Goal: Task Accomplishment & Management: Manage account settings

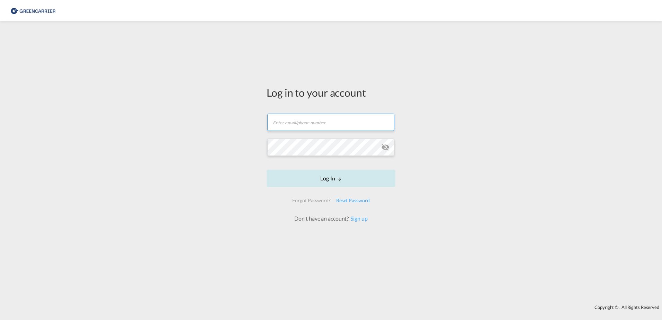
type input "[PERSON_NAME][EMAIL_ADDRESS][PERSON_NAME][DOMAIN_NAME]"
click at [338, 179] on form "[PERSON_NAME][EMAIL_ADDRESS][PERSON_NAME][DOMAIN_NAME] Email field is required …" at bounding box center [331, 165] width 129 height 116
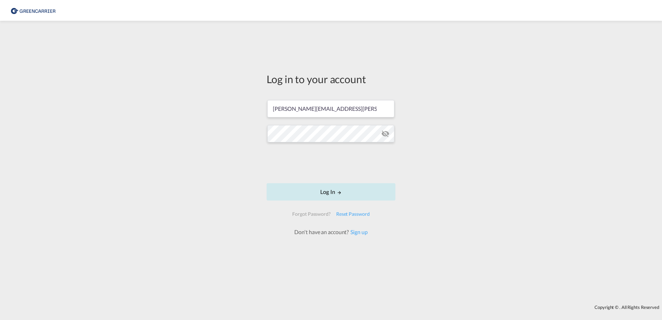
click at [351, 188] on button "Log In" at bounding box center [331, 191] width 129 height 17
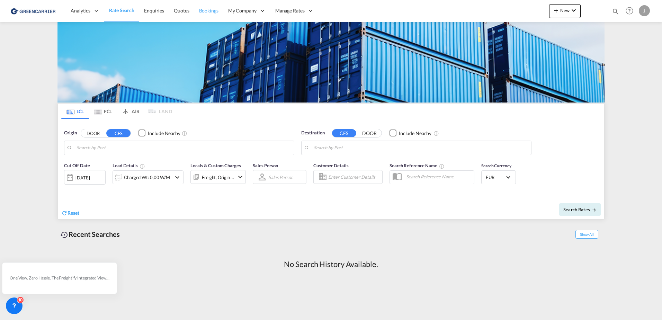
click at [212, 5] on link "Bookings" at bounding box center [208, 11] width 29 height 23
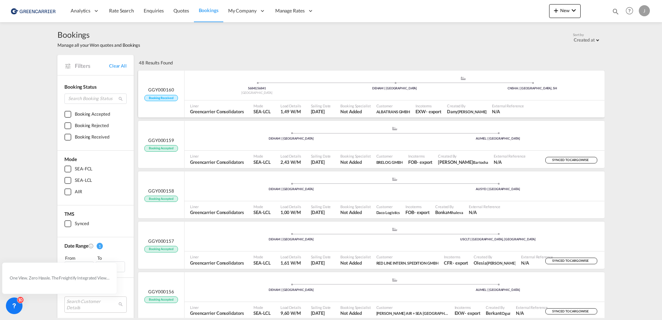
click at [154, 92] on span "GGY000160" at bounding box center [161, 90] width 26 height 6
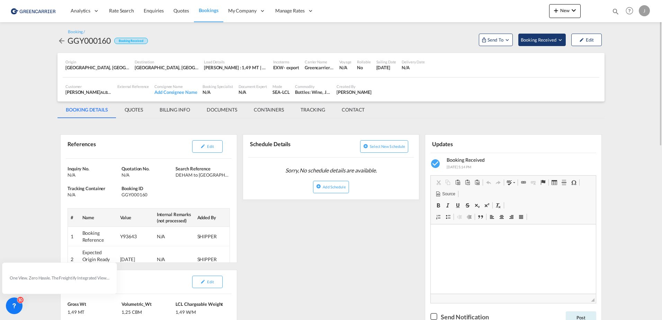
click at [530, 42] on span "Booking Received" at bounding box center [539, 39] width 36 height 7
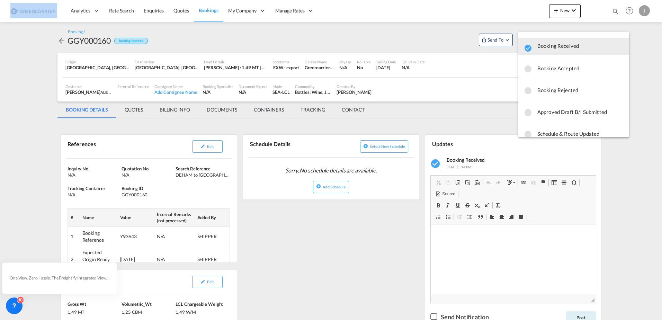
click at [540, 67] on span "Booking Accepted" at bounding box center [580, 68] width 86 height 12
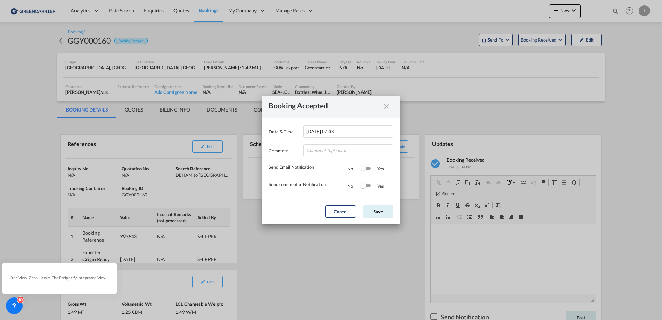
click at [386, 107] on md-icon "icon-close fg-AAA8AD cursor" at bounding box center [386, 109] width 8 height 8
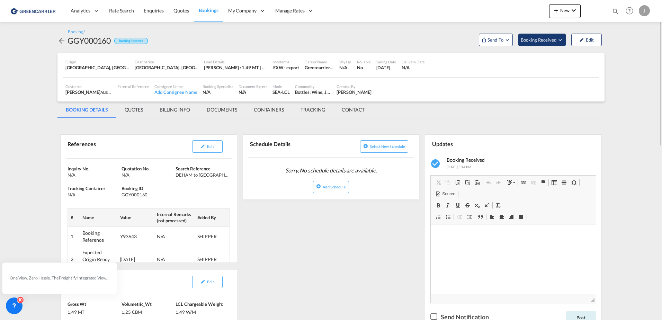
click at [540, 37] on span "Booking Received" at bounding box center [539, 39] width 36 height 7
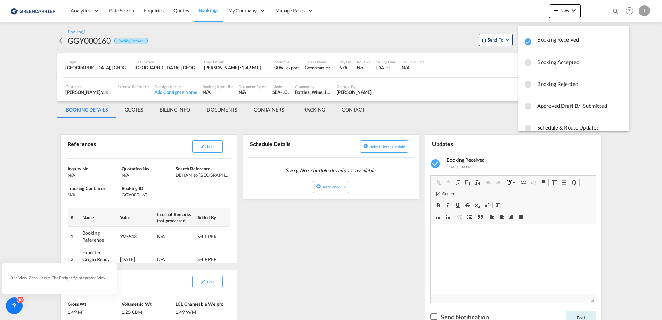
click at [529, 61] on md-icon "icon-checkbox-blank-circle" at bounding box center [528, 63] width 8 height 8
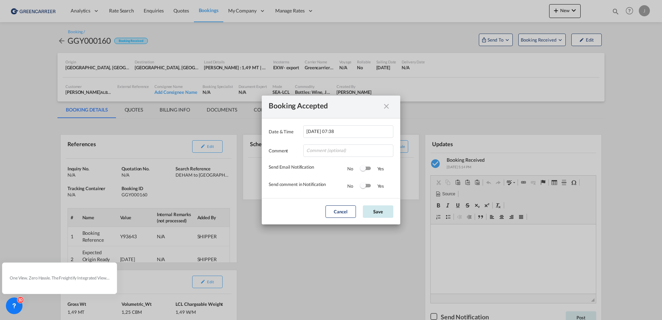
click at [382, 209] on button "Save" at bounding box center [378, 211] width 30 height 12
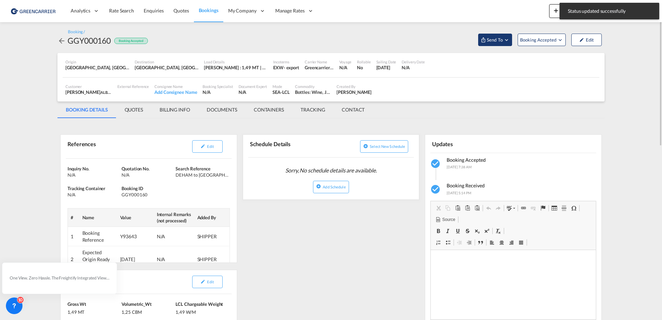
click at [503, 38] on md-icon "Open demo menu" at bounding box center [506, 40] width 6 height 6
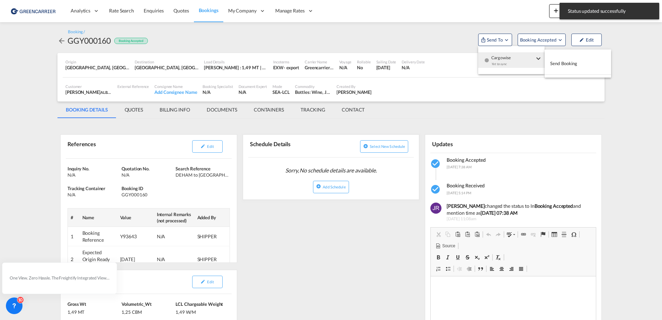
click at [568, 69] on span "Send Booking" at bounding box center [563, 63] width 27 height 11
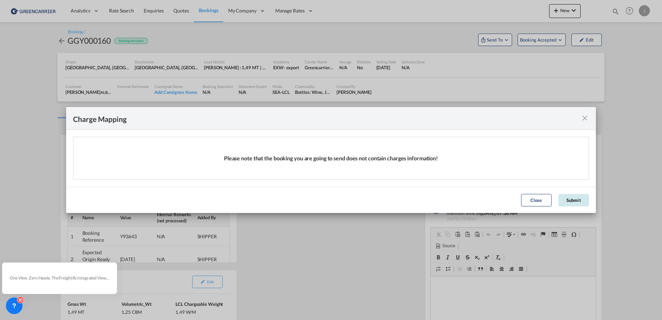
click at [570, 199] on button "Submit" at bounding box center [573, 200] width 30 height 12
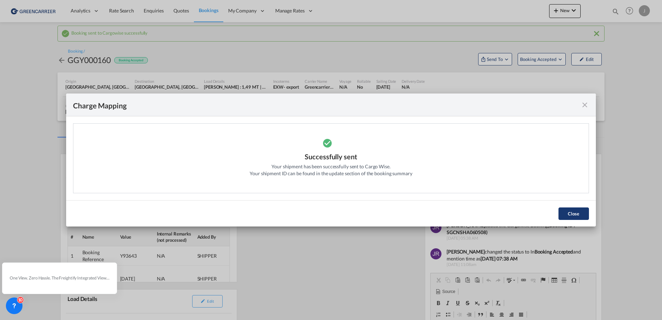
click at [570, 212] on button "Close" at bounding box center [573, 213] width 30 height 12
